Goal: Information Seeking & Learning: Learn about a topic

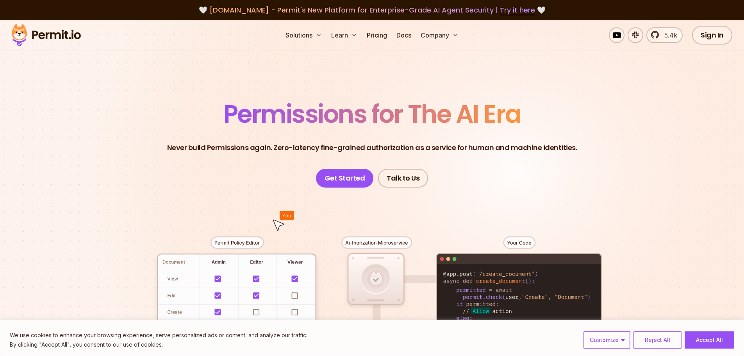
click at [356, 111] on span "Permissions for The AI Era" at bounding box center [372, 113] width 298 height 35
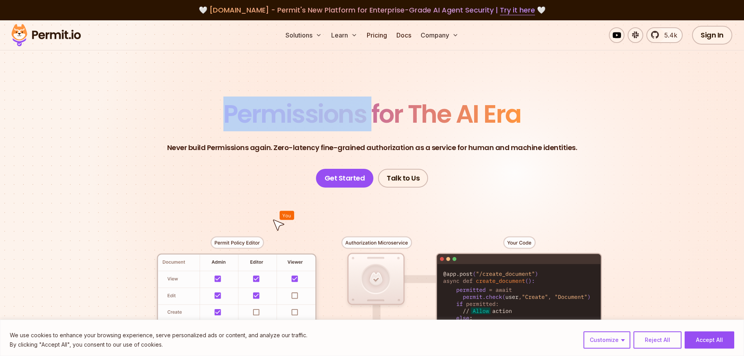
click at [356, 111] on span "Permissions for The AI Era" at bounding box center [372, 113] width 298 height 35
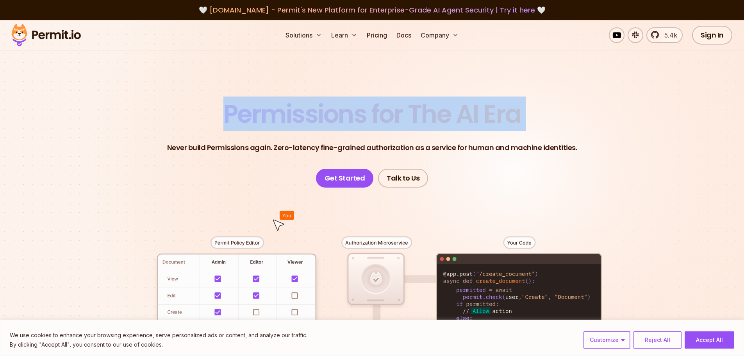
click at [356, 111] on span "Permissions for The AI Era" at bounding box center [372, 113] width 298 height 35
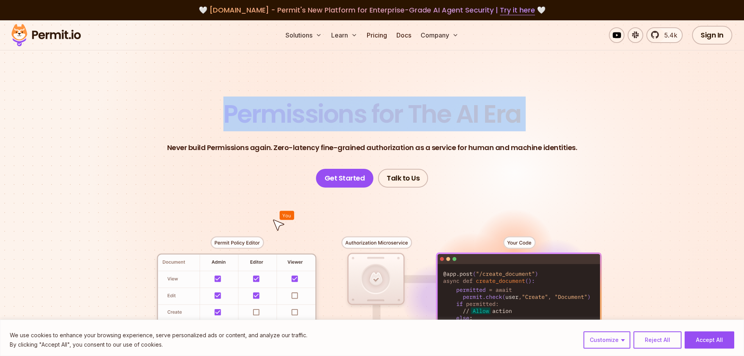
click at [95, 166] on section "Permissions for The AI Era Never build Permissions again. Zero-latency fine-gra…" at bounding box center [372, 278] width 744 height 516
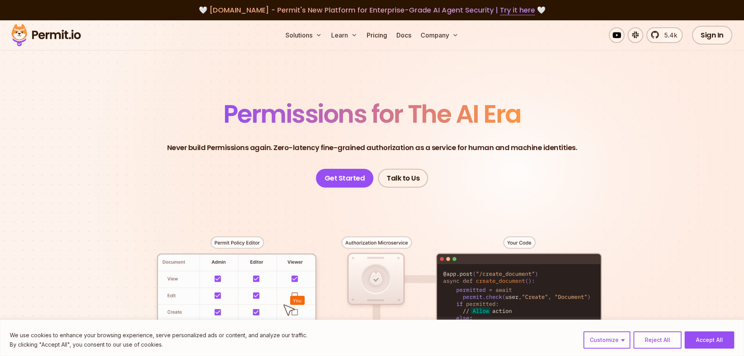
click at [247, 109] on span "Permissions for The AI Era" at bounding box center [372, 113] width 298 height 35
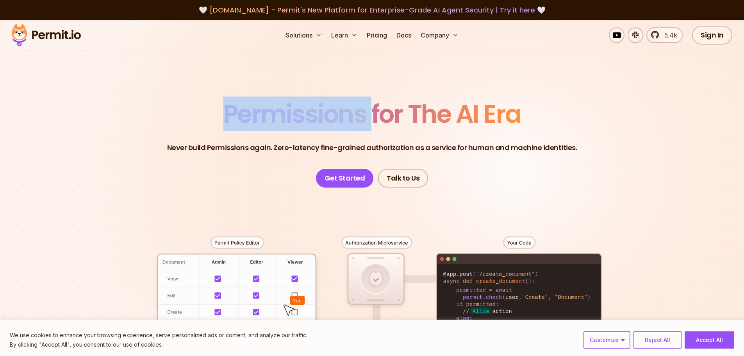
click at [248, 109] on span "Permissions for The AI Era" at bounding box center [372, 113] width 298 height 35
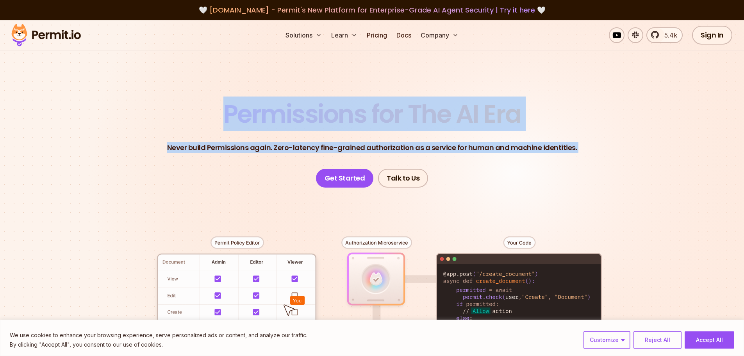
drag, startPoint x: 248, startPoint y: 109, endPoint x: 253, endPoint y: 149, distance: 40.7
click at [253, 149] on header "Permissions for The AI Era Never build Permissions again. Zero-latency fine-gra…" at bounding box center [372, 145] width 547 height 86
click at [217, 168] on header "Permissions for The AI Era Never build Permissions again. Zero-latency fine-gra…" at bounding box center [372, 145] width 547 height 86
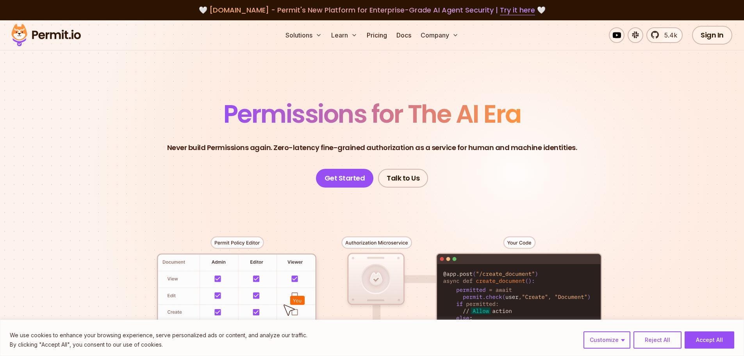
click at [299, 143] on p "Never build Permissions again. Zero-latency fine-grained authorization as a ser…" at bounding box center [372, 147] width 410 height 11
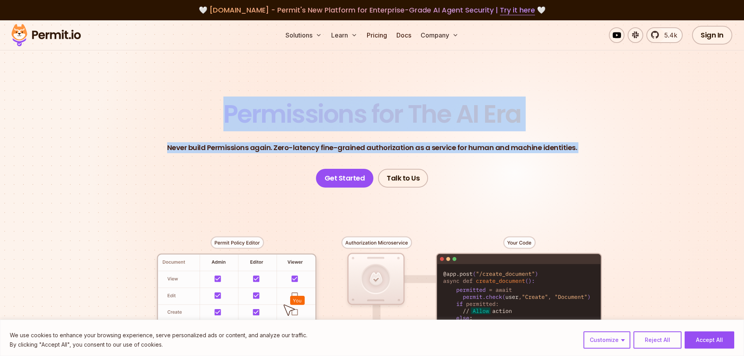
drag, startPoint x: 299, startPoint y: 143, endPoint x: 298, endPoint y: 115, distance: 27.8
click at [298, 116] on header "Permissions for The AI Era Never build Permissions again. Zero-latency fine-gra…" at bounding box center [372, 145] width 547 height 86
click at [298, 114] on span "Permissions for The AI Era" at bounding box center [372, 113] width 298 height 35
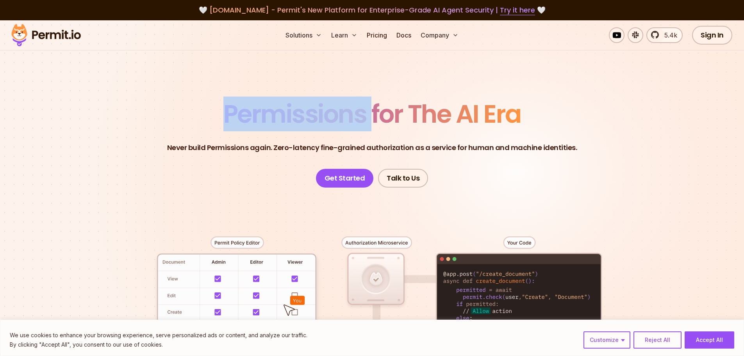
click at [298, 114] on span "Permissions for The AI Era" at bounding box center [372, 113] width 298 height 35
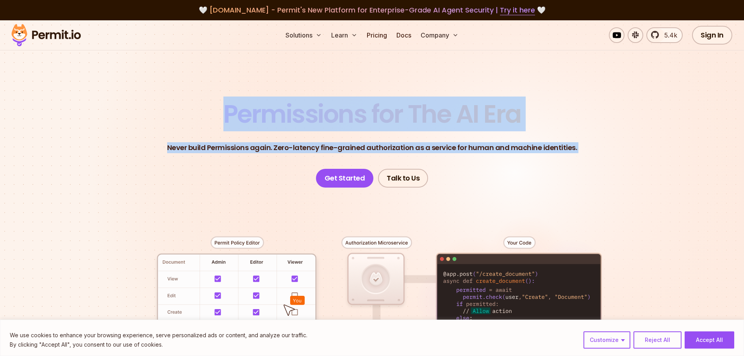
drag, startPoint x: 298, startPoint y: 114, endPoint x: 480, endPoint y: 148, distance: 184.8
click at [480, 148] on header "Permissions for The AI Era Never build Permissions again. Zero-latency fine-gra…" at bounding box center [372, 145] width 547 height 86
click at [479, 148] on p "Never build Permissions again. Zero-latency fine-grained authorization as a ser…" at bounding box center [372, 147] width 410 height 11
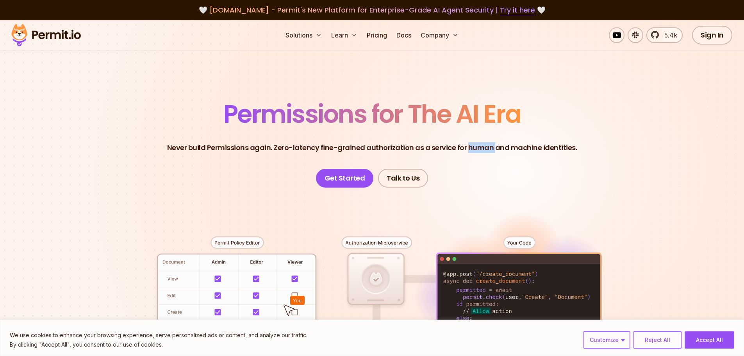
click at [479, 148] on p "Never build Permissions again. Zero-latency fine-grained authorization as a ser…" at bounding box center [372, 147] width 410 height 11
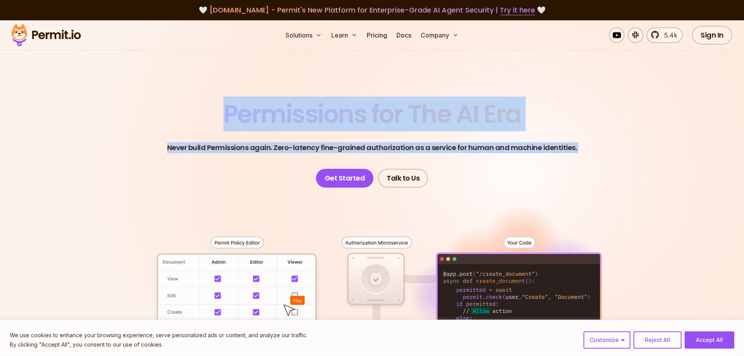
drag, startPoint x: 479, startPoint y: 148, endPoint x: 544, endPoint y: 110, distance: 75.6
click at [447, 117] on header "Permissions for The AI Era Never build Permissions again. Zero-latency fine-gra…" at bounding box center [372, 145] width 547 height 86
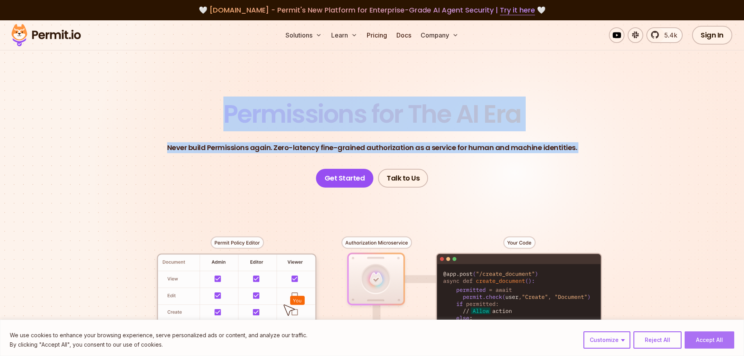
click at [715, 337] on button "Accept All" at bounding box center [710, 339] width 50 height 17
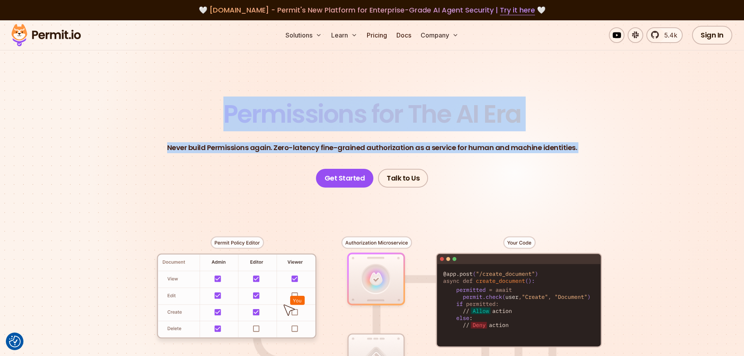
click at [651, 169] on section "Permissions for The AI Era Never build Permissions again. Zero-latency fine-gra…" at bounding box center [372, 278] width 744 height 516
click at [421, 150] on p "Never build Permissions again. Zero-latency fine-grained authorization as a ser…" at bounding box center [372, 147] width 410 height 11
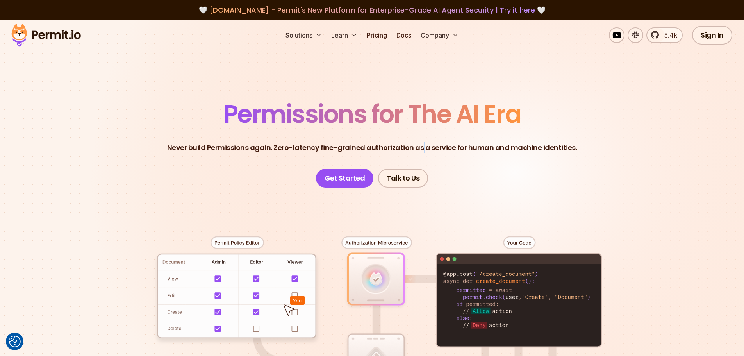
click at [421, 150] on p "Never build Permissions again. Zero-latency fine-grained authorization as a ser…" at bounding box center [372, 147] width 410 height 11
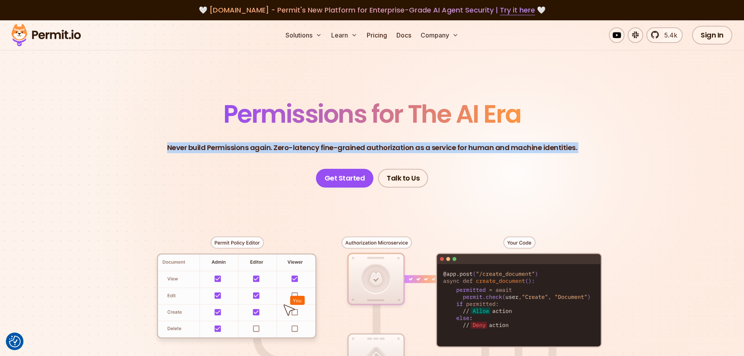
click at [420, 149] on p "Never build Permissions again. Zero-latency fine-grained authorization as a ser…" at bounding box center [372, 147] width 410 height 11
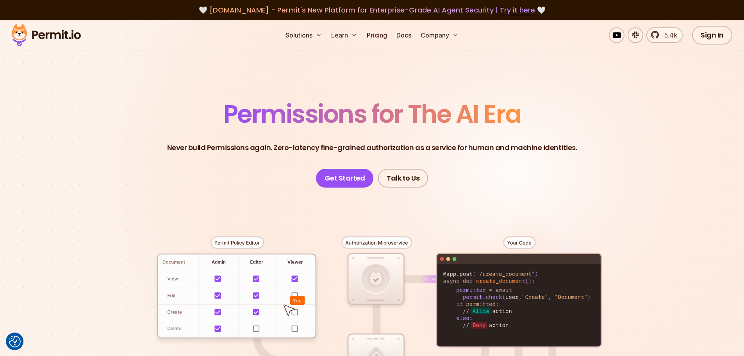
click at [460, 127] on span "Permissions for The AI Era" at bounding box center [372, 113] width 298 height 35
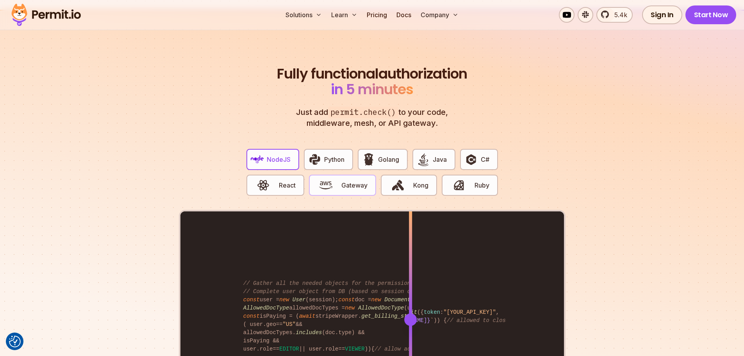
scroll to position [1484, 0]
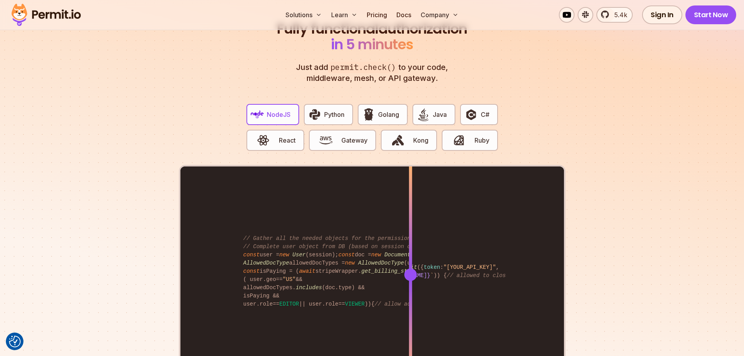
click at [658, 137] on section "Fully functional authorization in 5 minutes Just add permit.check() to your cod…" at bounding box center [372, 209] width 744 height 488
click at [324, 110] on span "Python" at bounding box center [334, 114] width 20 height 9
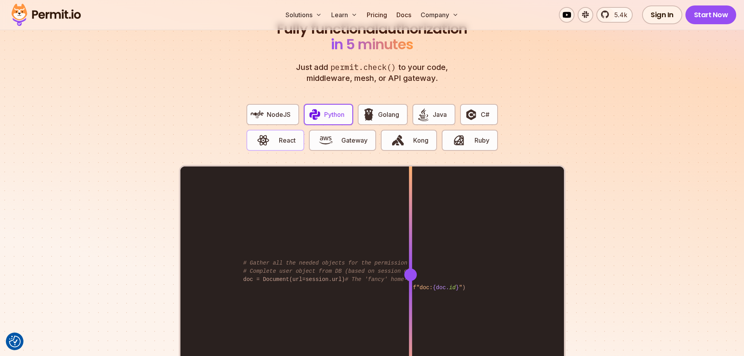
drag, startPoint x: 277, startPoint y: 137, endPoint x: 291, endPoint y: 137, distance: 14.5
click at [278, 137] on button "React" at bounding box center [275, 140] width 58 height 21
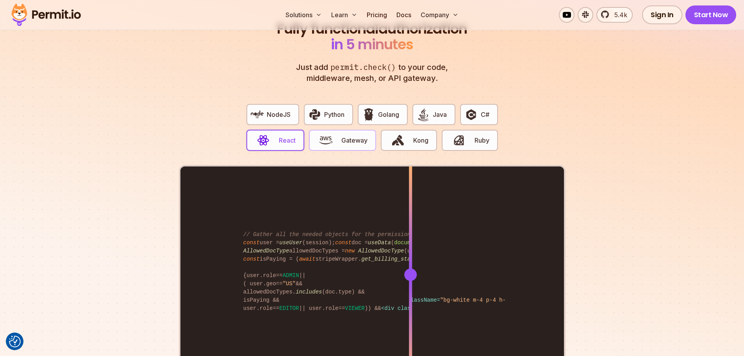
click at [346, 136] on span "Gateway" at bounding box center [354, 140] width 26 height 9
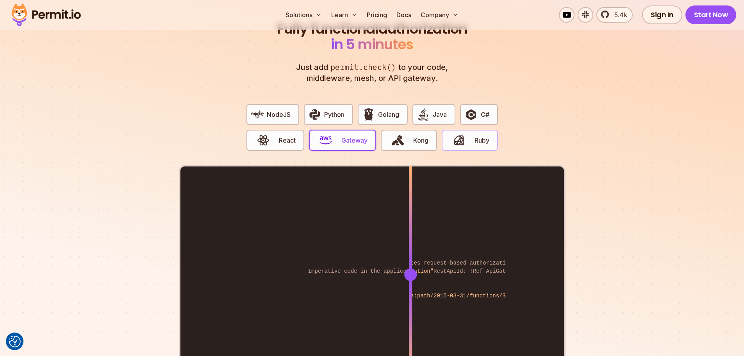
drag, startPoint x: 428, startPoint y: 134, endPoint x: 485, endPoint y: 128, distance: 57.3
click at [430, 134] on button "Kong" at bounding box center [409, 140] width 56 height 21
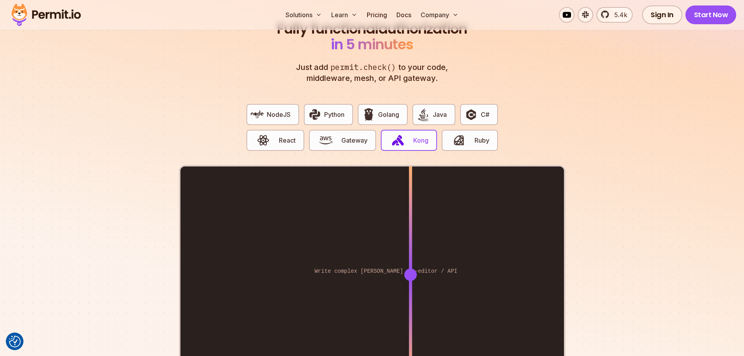
click at [500, 127] on div "NodeJS Python Golang Java C# React Gateway Kong Ruby" at bounding box center [372, 131] width 264 height 67
click at [490, 104] on button "C#" at bounding box center [478, 114] width 37 height 21
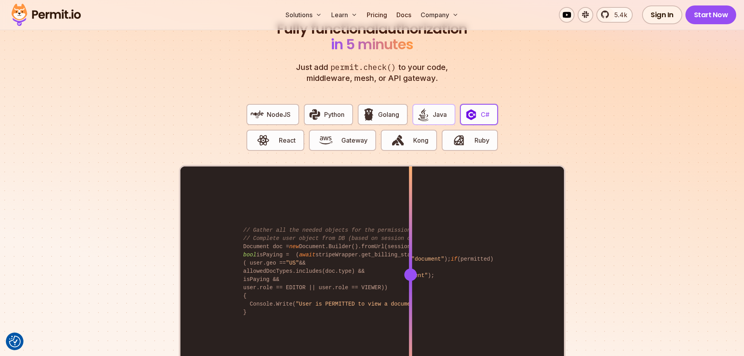
drag, startPoint x: 450, startPoint y: 104, endPoint x: 444, endPoint y: 104, distance: 5.9
click at [448, 104] on button "Java" at bounding box center [433, 114] width 43 height 21
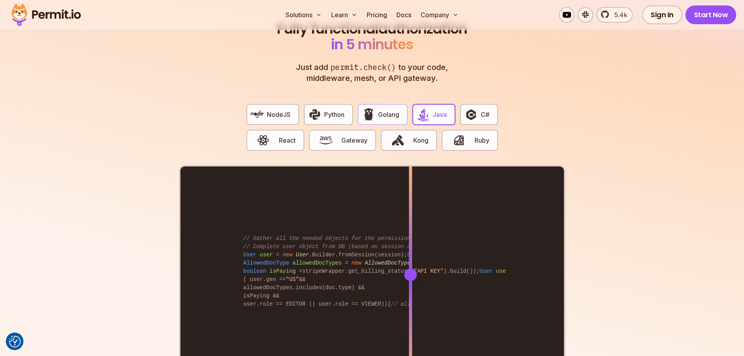
click at [380, 110] on span "Golang" at bounding box center [388, 114] width 21 height 9
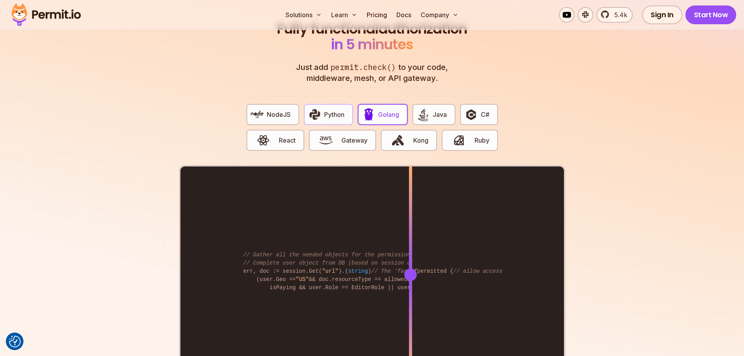
click at [335, 104] on button "Python" at bounding box center [328, 114] width 49 height 21
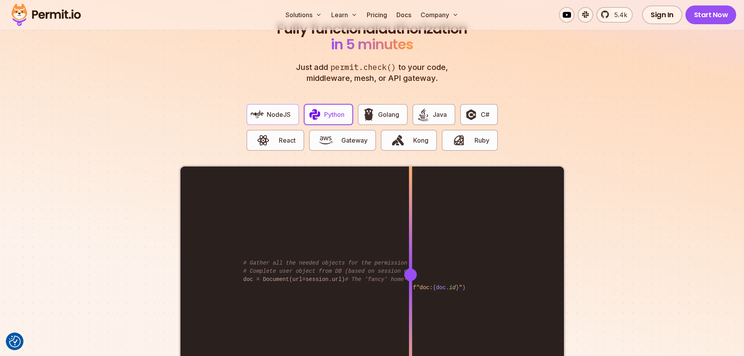
click at [267, 110] on span "NodeJS" at bounding box center [279, 114] width 24 height 9
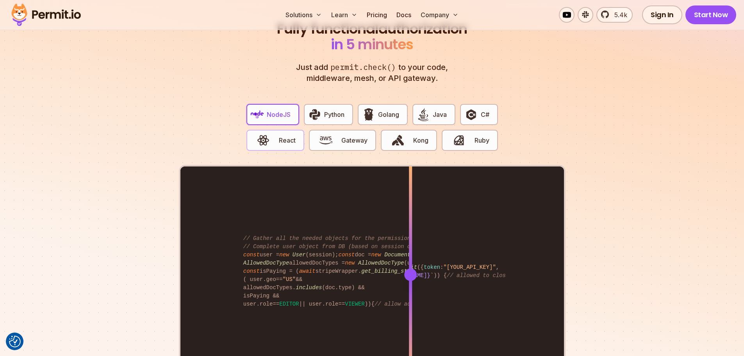
click at [273, 134] on span "button" at bounding box center [263, 140] width 26 height 13
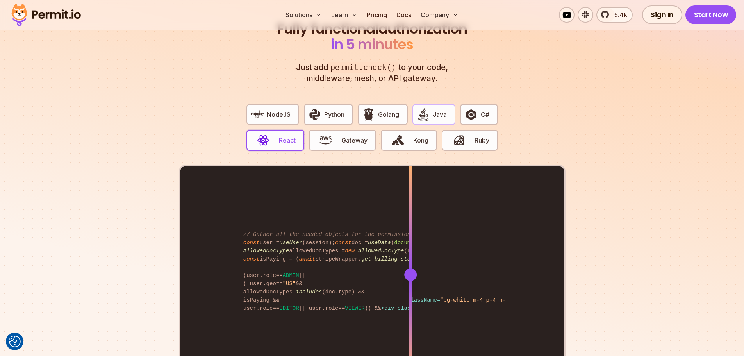
click at [438, 110] on span "Java" at bounding box center [440, 114] width 14 height 9
